Goal: Task Accomplishment & Management: Manage account settings

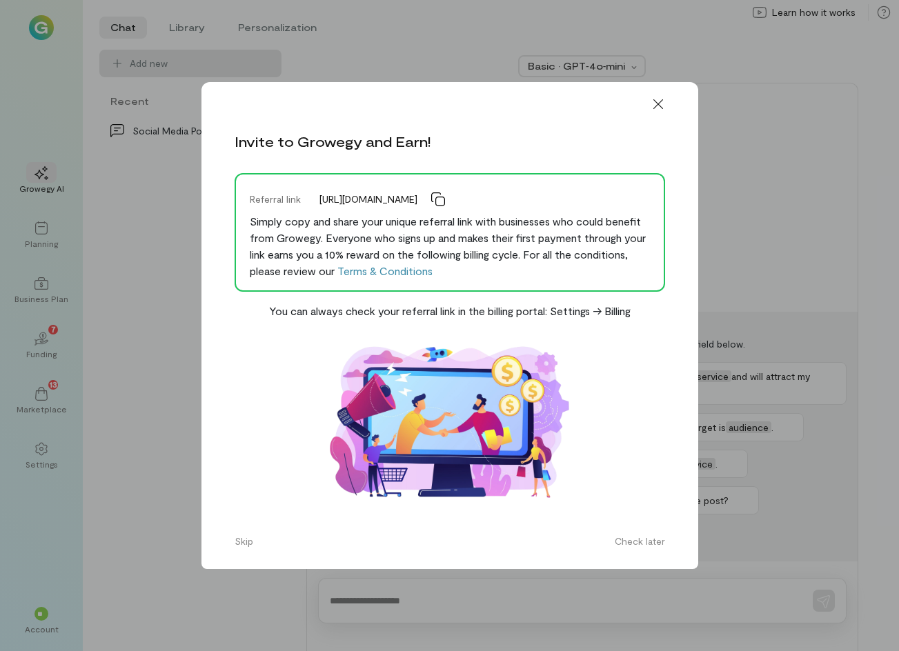
click at [243, 539] on button "Skip" at bounding box center [243, 542] width 35 height 22
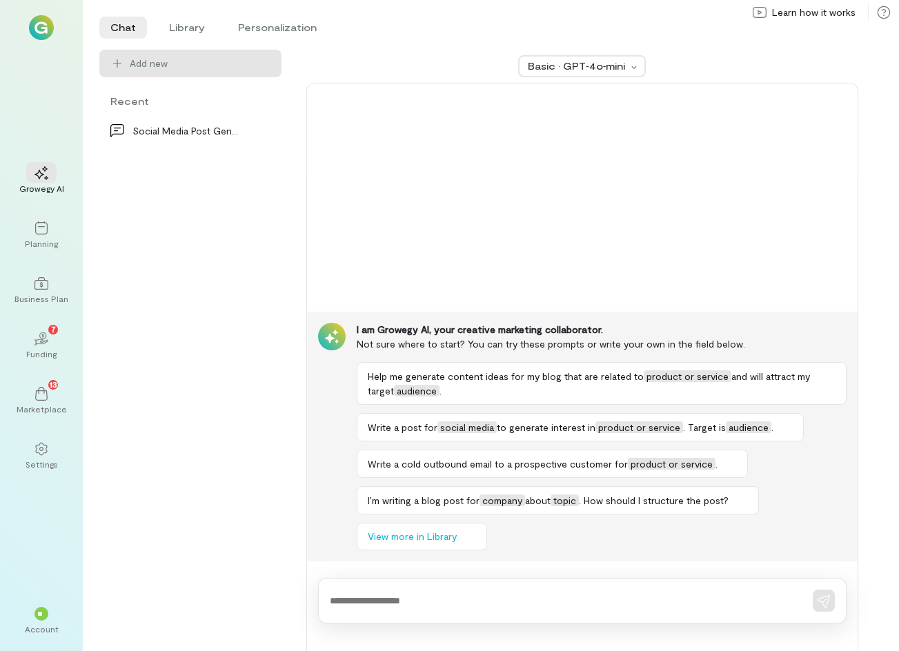
click at [46, 28] on img at bounding box center [41, 27] width 25 height 25
click at [50, 334] on div "02 7" at bounding box center [41, 338] width 30 height 21
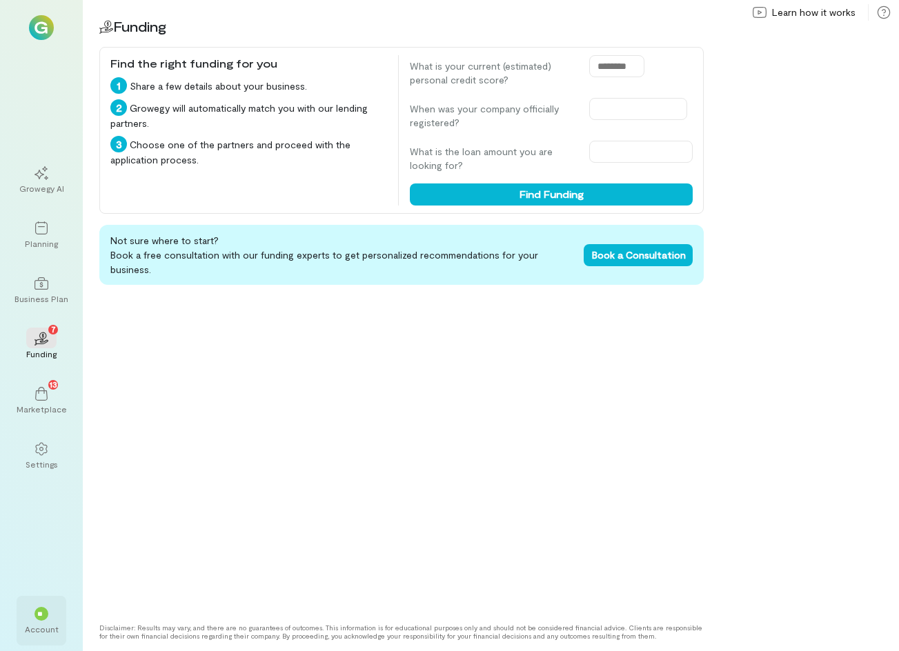
click at [43, 608] on div "**" at bounding box center [41, 614] width 14 height 14
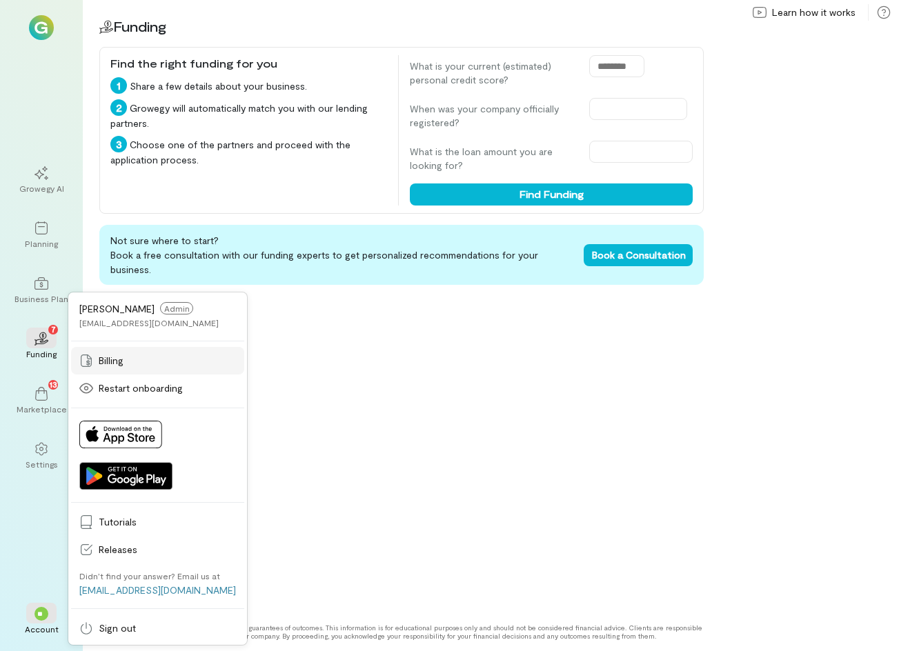
click at [140, 360] on span "Billing" at bounding box center [167, 361] width 137 height 14
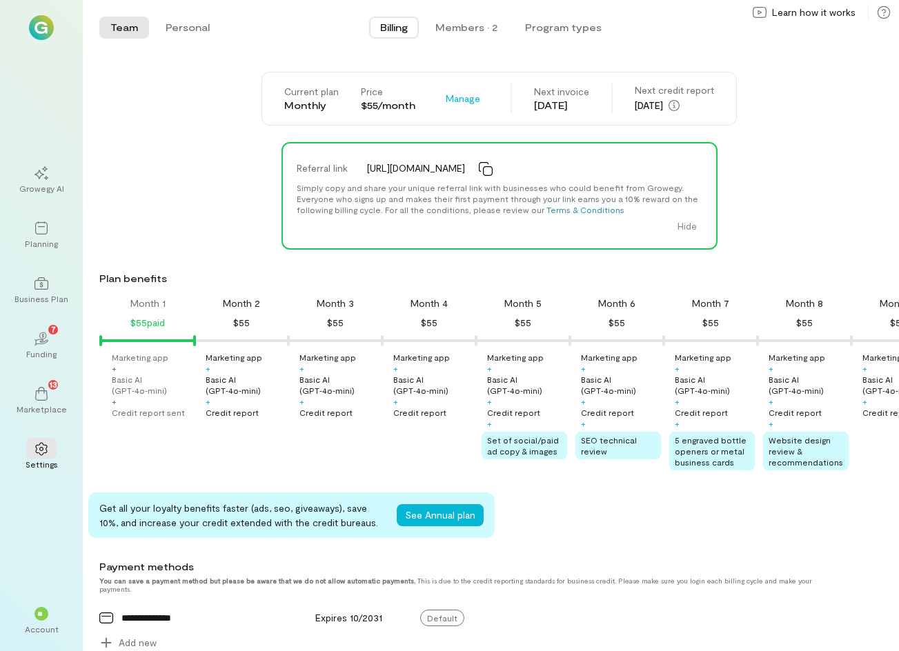
click at [241, 310] on div "Month 2 $55" at bounding box center [242, 314] width 94 height 34
